Goal: Task Accomplishment & Management: Manage account settings

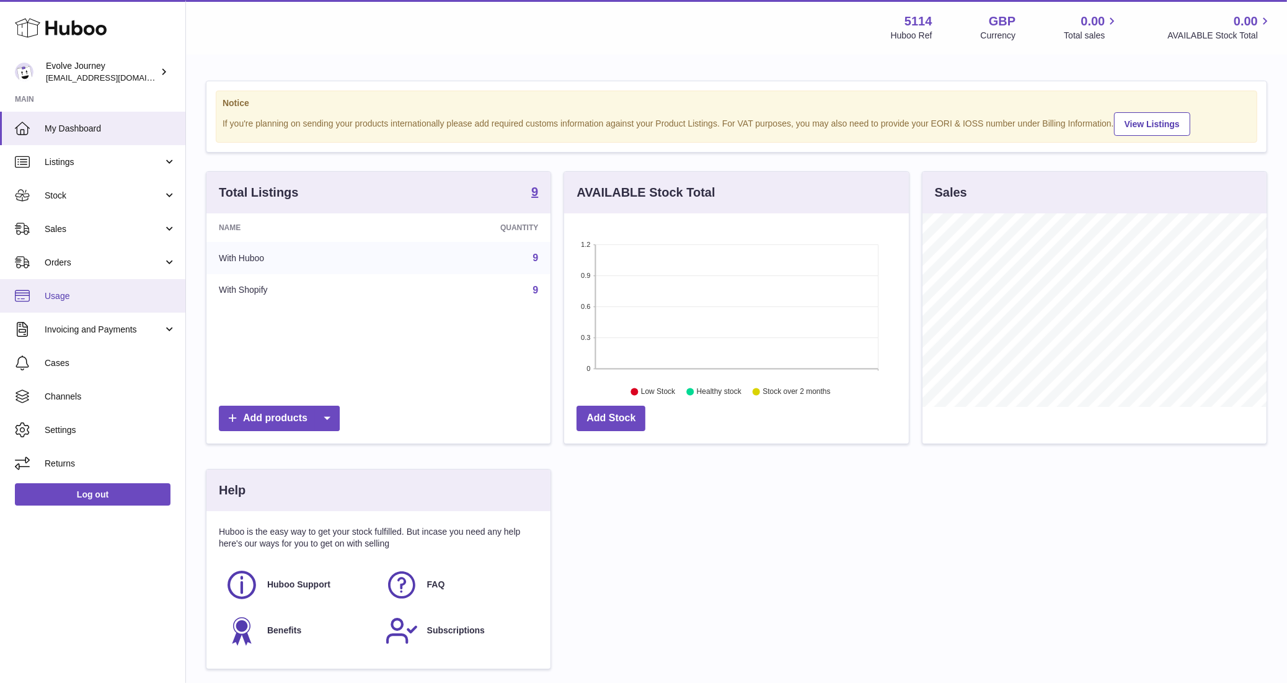
scroll to position [193, 345]
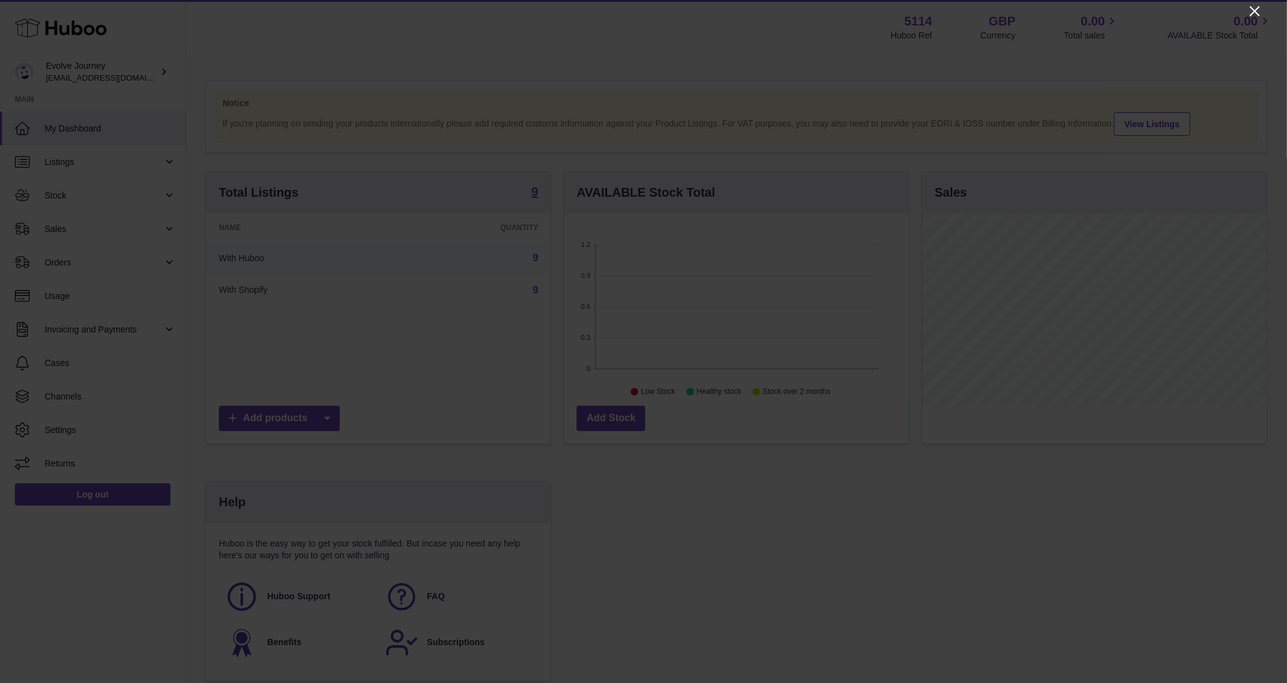
click at [1256, 7] on icon "Close" at bounding box center [1255, 11] width 15 height 15
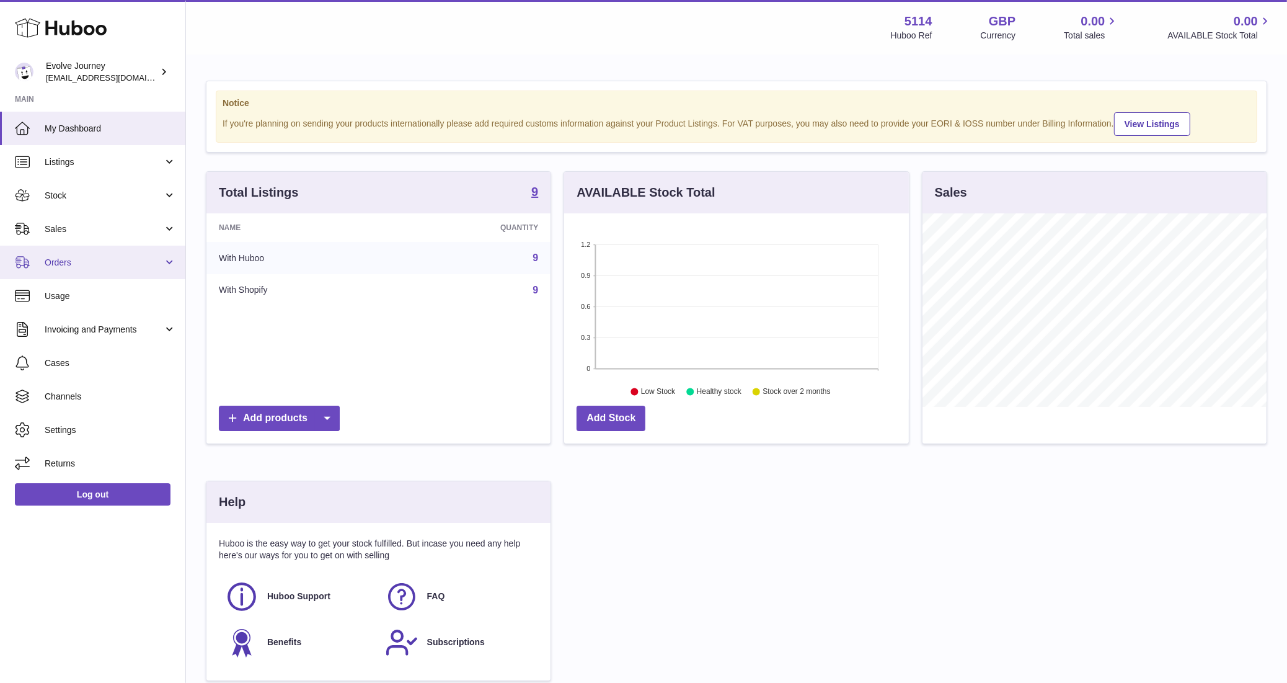
click at [61, 259] on span "Orders" at bounding box center [104, 263] width 118 height 12
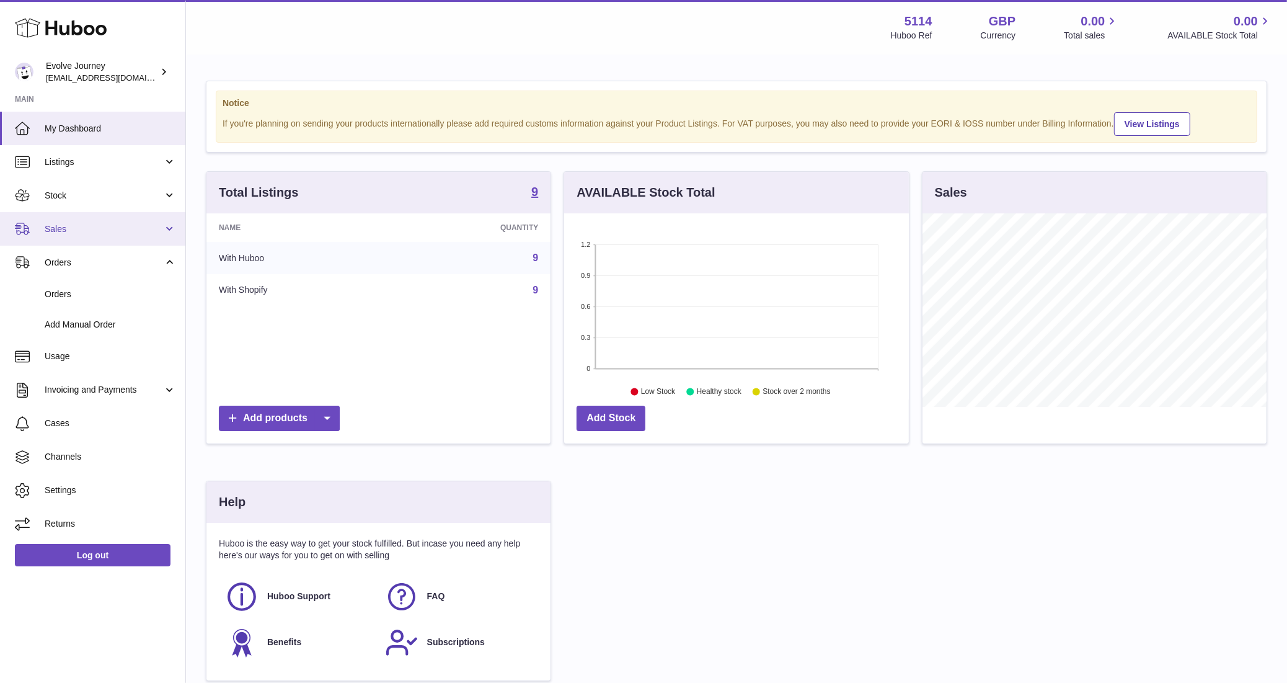
click at [70, 226] on span "Sales" at bounding box center [104, 229] width 118 height 12
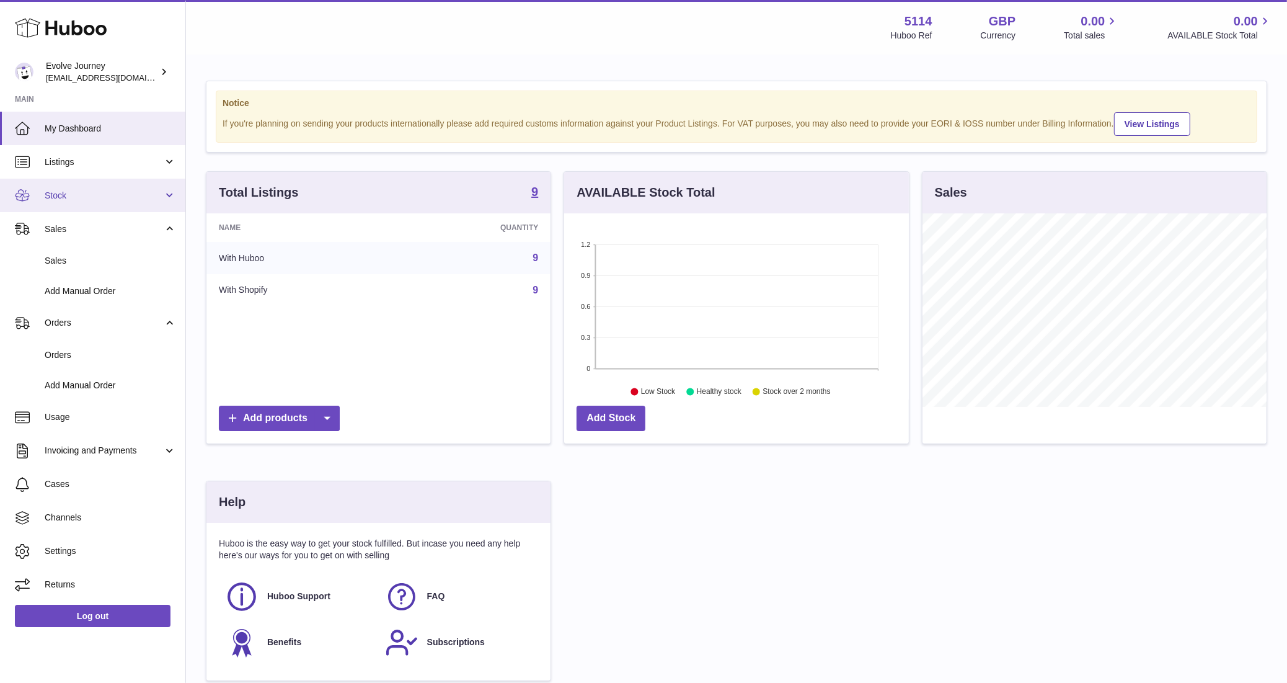
click at [98, 208] on link "Stock" at bounding box center [92, 195] width 185 height 33
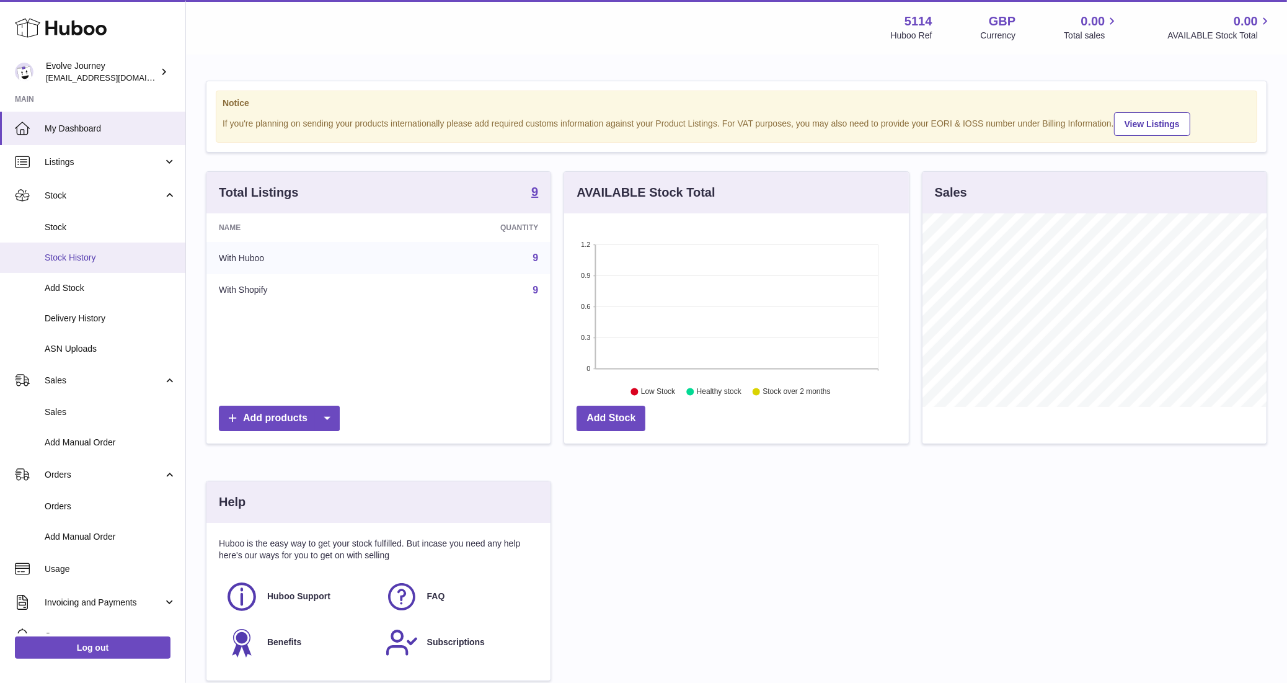
click at [78, 264] on link "Stock History" at bounding box center [92, 257] width 185 height 30
